Goal: Task Accomplishment & Management: Manage account settings

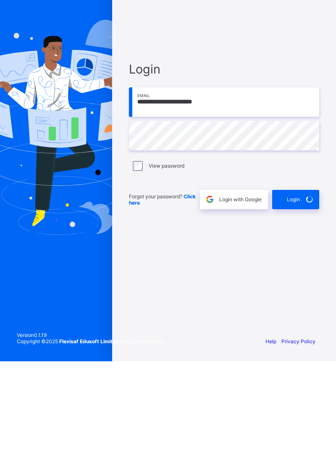
click at [303, 316] on div "Login" at bounding box center [295, 306] width 47 height 19
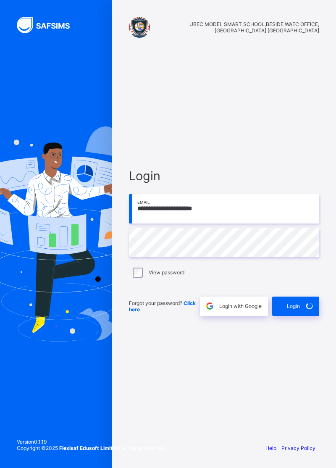
click at [292, 309] on span "Login" at bounding box center [293, 306] width 13 height 6
click at [296, 316] on div "Login" at bounding box center [295, 306] width 47 height 19
click at [299, 309] on span "Login" at bounding box center [293, 306] width 13 height 6
click at [294, 309] on span "Login" at bounding box center [293, 306] width 13 height 6
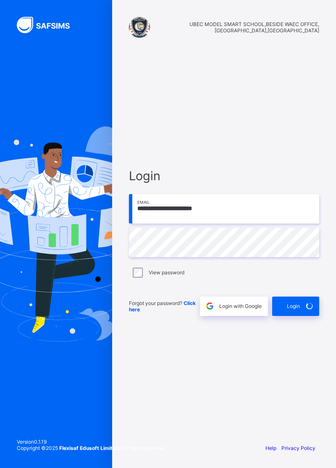
click at [296, 316] on div "Login" at bounding box center [295, 306] width 47 height 19
click at [300, 316] on span at bounding box center [309, 306] width 19 height 19
click at [297, 316] on div "Login" at bounding box center [295, 306] width 47 height 19
click at [292, 316] on div "Login" at bounding box center [295, 306] width 47 height 19
click at [291, 309] on span "Login" at bounding box center [293, 306] width 13 height 6
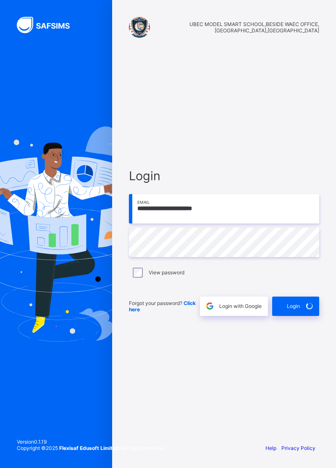
click at [292, 316] on div "Login" at bounding box center [295, 306] width 47 height 19
click at [302, 316] on span at bounding box center [309, 306] width 19 height 19
click at [299, 316] on div "Login" at bounding box center [295, 306] width 47 height 19
click at [297, 316] on div "Login" at bounding box center [295, 306] width 47 height 19
click at [293, 316] on div "Login" at bounding box center [295, 306] width 47 height 19
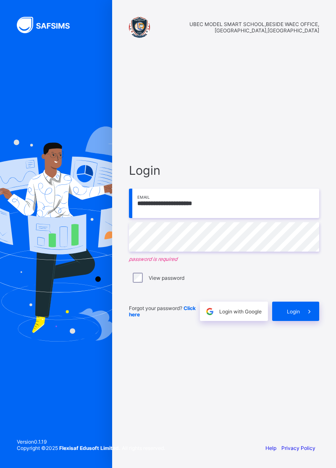
click at [289, 321] on div "Login" at bounding box center [295, 311] width 47 height 19
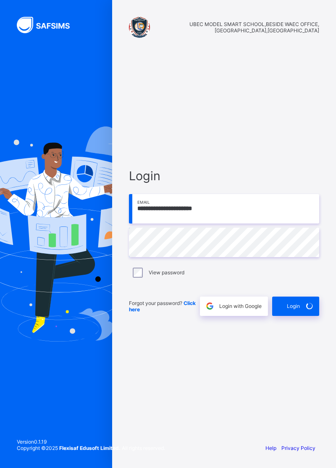
click at [301, 316] on span at bounding box center [309, 306] width 19 height 19
click at [293, 316] on div "Login" at bounding box center [295, 306] width 47 height 19
click at [297, 316] on div "Login" at bounding box center [295, 306] width 47 height 19
click at [300, 316] on span at bounding box center [309, 306] width 19 height 19
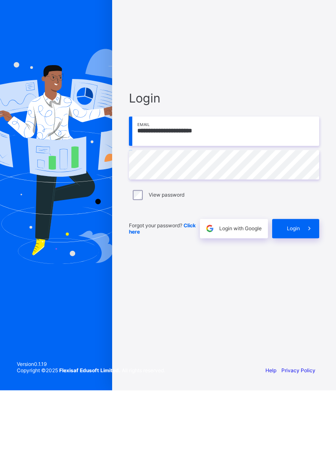
click at [287, 309] on span "Login" at bounding box center [293, 306] width 13 height 6
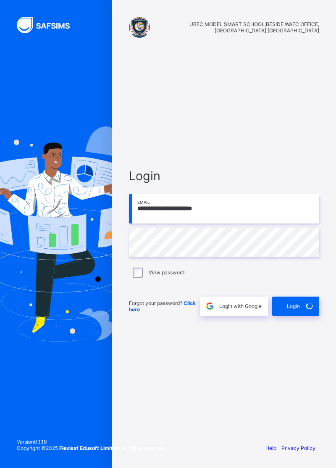
click at [303, 362] on div "**********" at bounding box center [224, 241] width 207 height 389
click at [296, 309] on span "Login" at bounding box center [293, 306] width 13 height 6
click at [303, 316] on div "Login" at bounding box center [295, 306] width 47 height 19
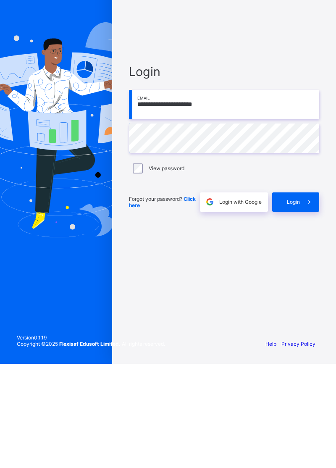
click at [292, 316] on div "Login" at bounding box center [295, 306] width 47 height 19
